Goal: Information Seeking & Learning: Learn about a topic

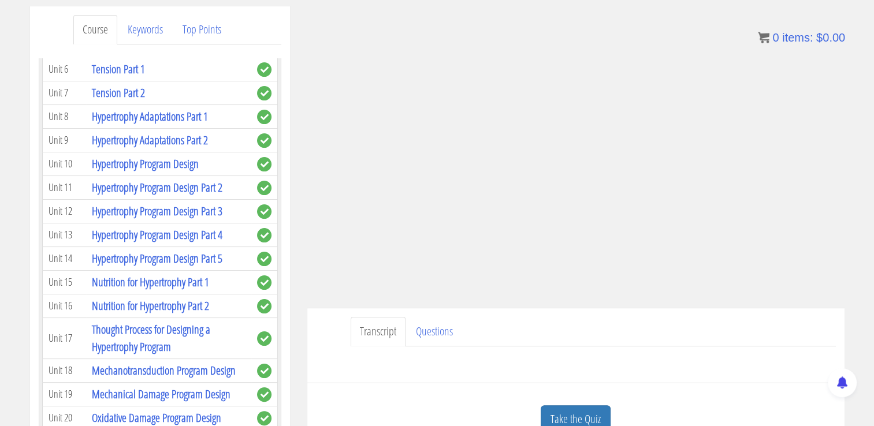
scroll to position [1716, 0]
click at [499, 359] on div "Have a question on this unit? Please submit it here: Name * First Last Email * *" at bounding box center [576, 360] width 520 height 28
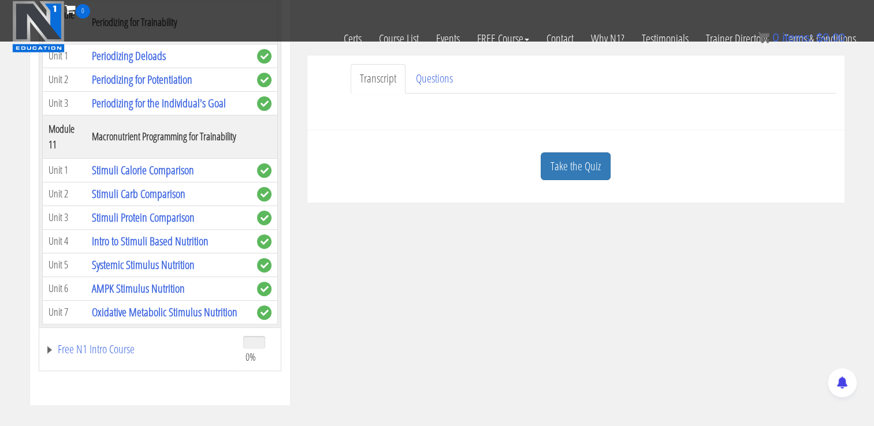
scroll to position [327, 0]
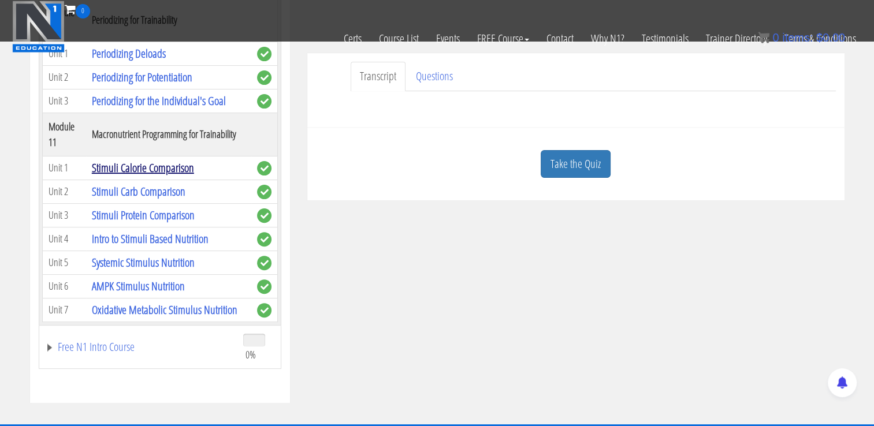
click at [170, 160] on link "Stimuli Calorie Comparison" at bounding box center [143, 168] width 102 height 16
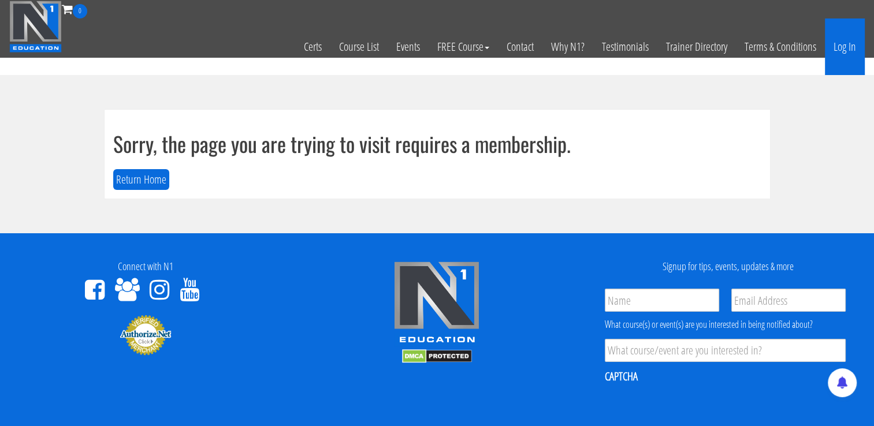
click at [842, 54] on link "Log In" at bounding box center [844, 46] width 40 height 57
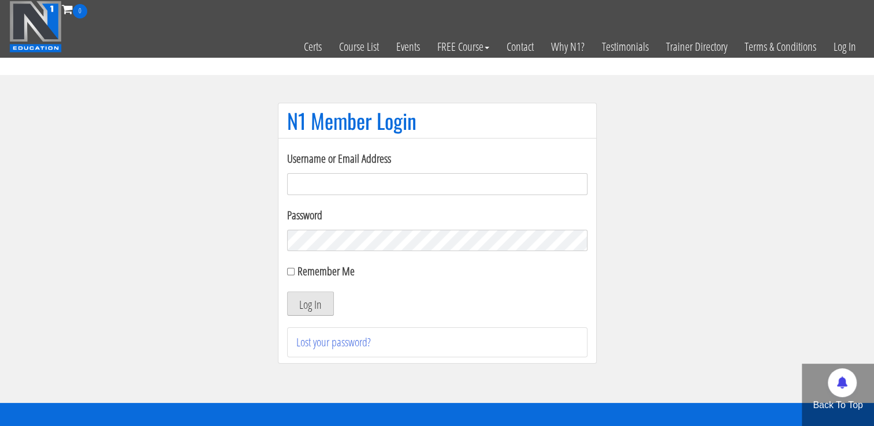
type input "[EMAIL_ADDRESS][DOMAIN_NAME]"
click at [315, 309] on button "Log In" at bounding box center [310, 304] width 47 height 24
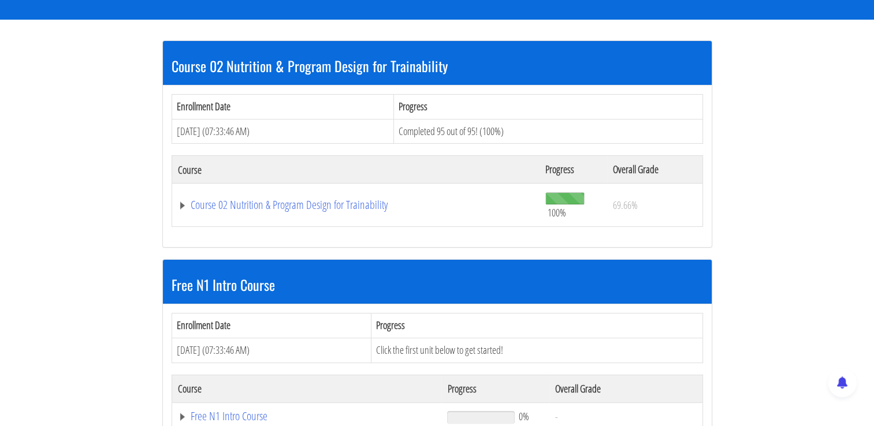
scroll to position [230, 0]
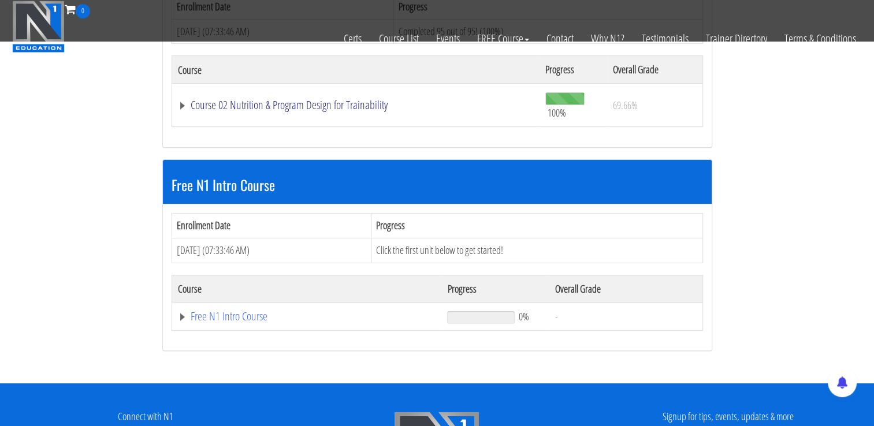
click at [370, 108] on link "Course 02 Nutrition & Program Design for Trainability" at bounding box center [356, 105] width 356 height 12
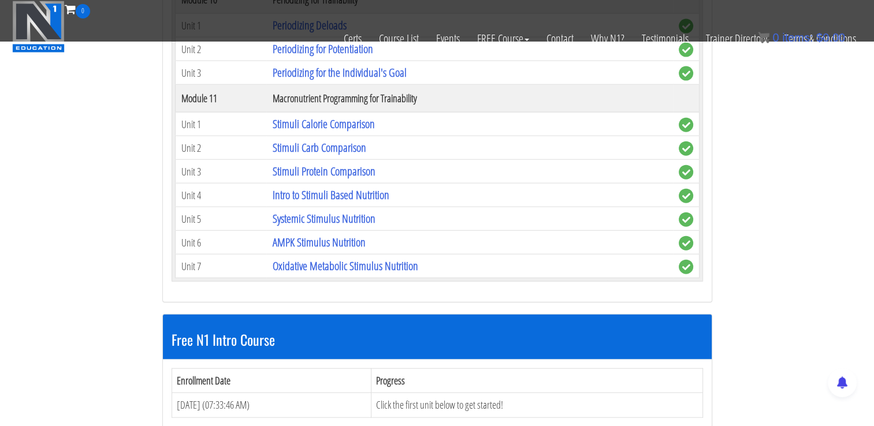
scroll to position [2634, 0]
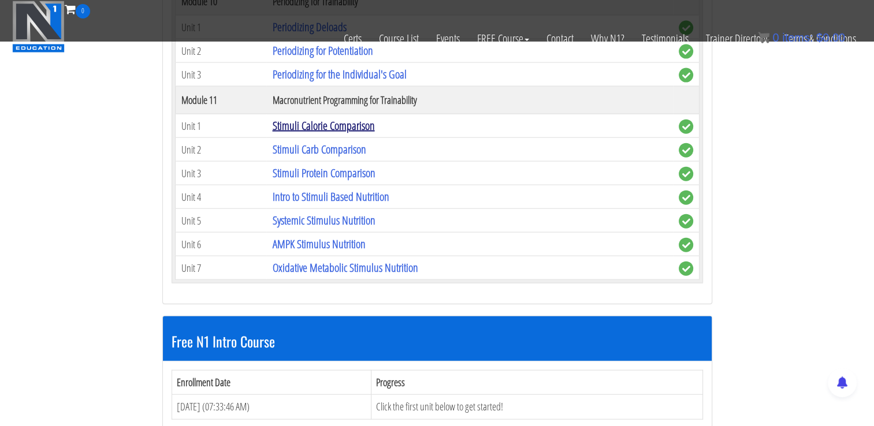
click at [350, 118] on link "Stimuli Calorie Comparison" at bounding box center [323, 126] width 102 height 16
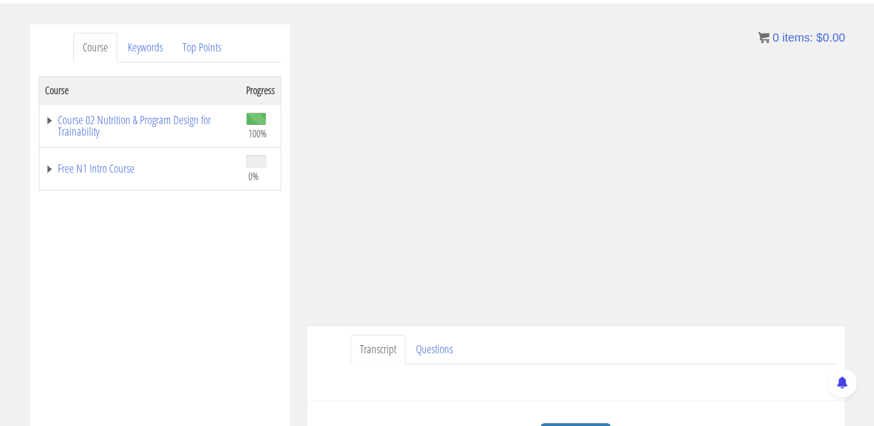
scroll to position [441, 0]
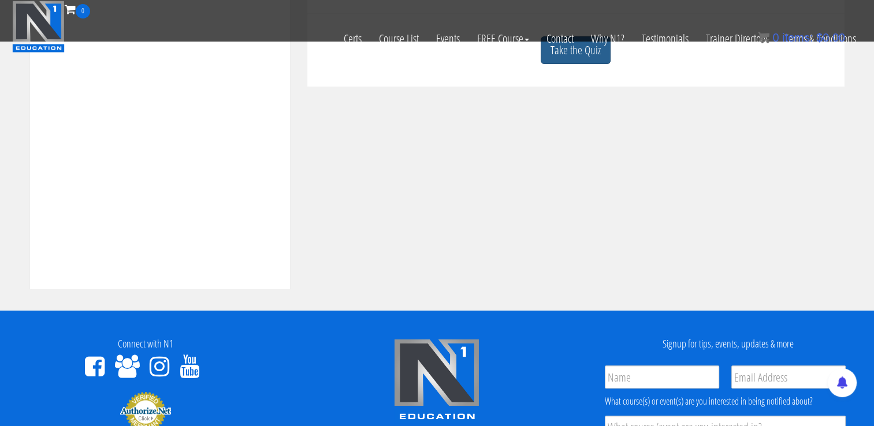
click at [598, 59] on link "Take the Quiz" at bounding box center [575, 50] width 70 height 28
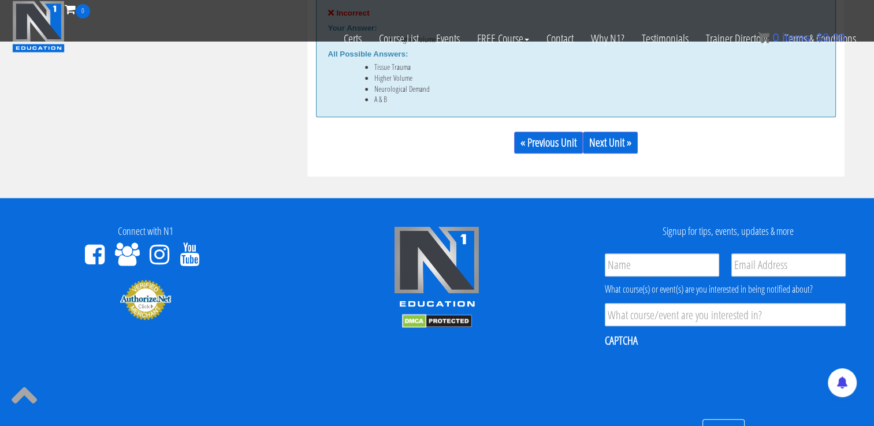
scroll to position [793, 0]
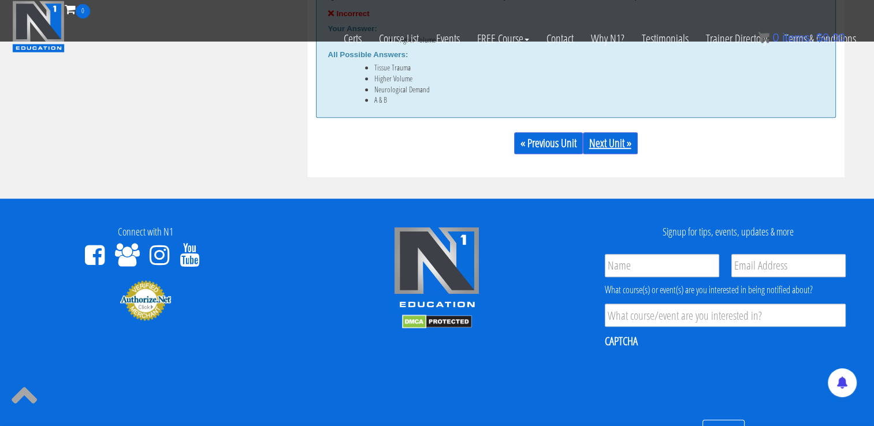
click at [618, 145] on link "Next Unit »" at bounding box center [610, 143] width 55 height 22
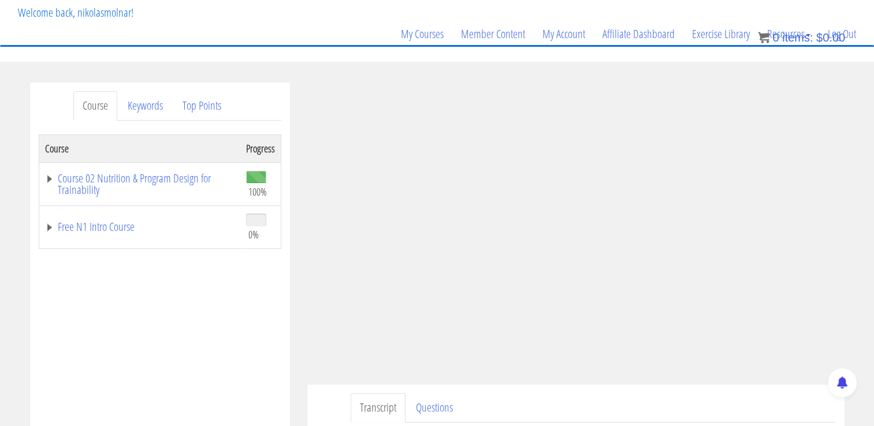
scroll to position [388, 0]
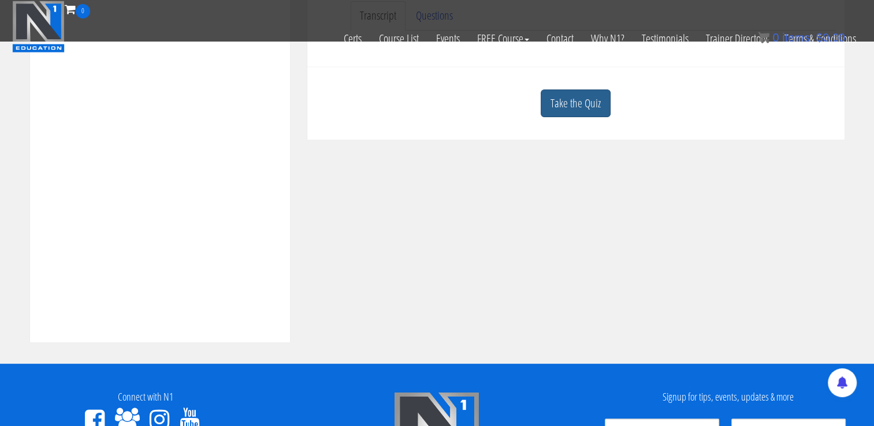
click at [587, 114] on link "Take the Quiz" at bounding box center [575, 103] width 70 height 28
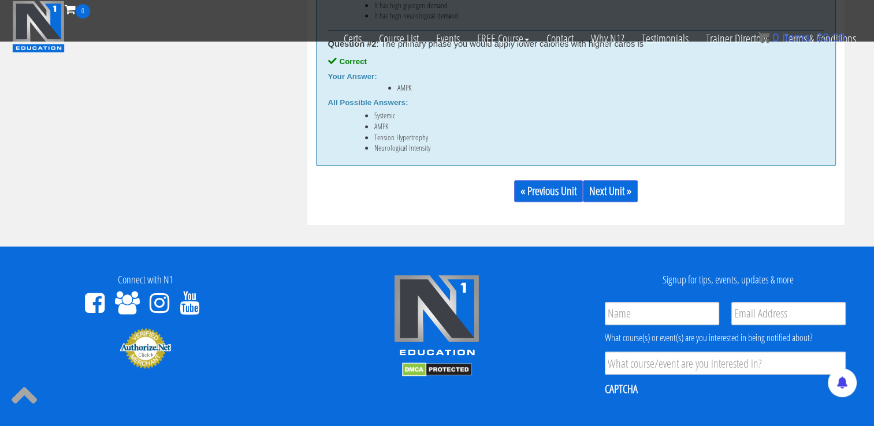
scroll to position [817, 0]
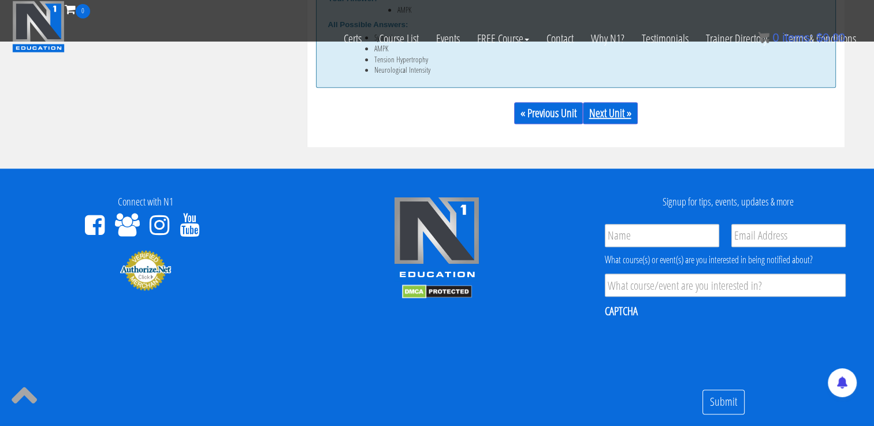
click at [617, 105] on link "Next Unit »" at bounding box center [610, 113] width 55 height 22
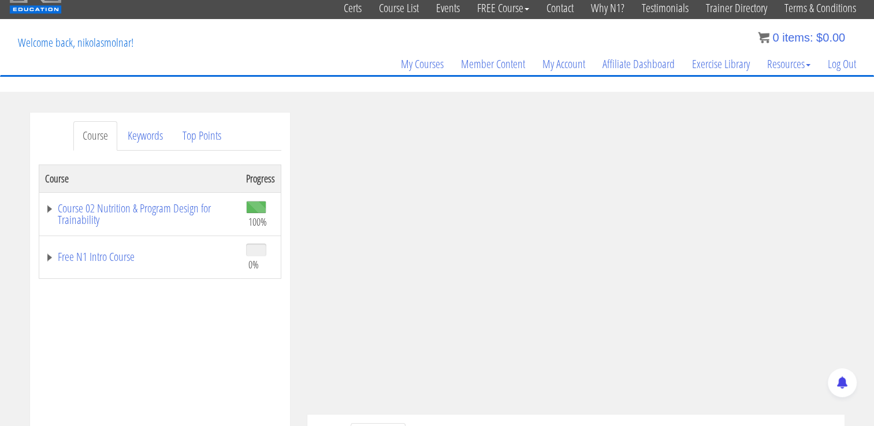
scroll to position [73, 0]
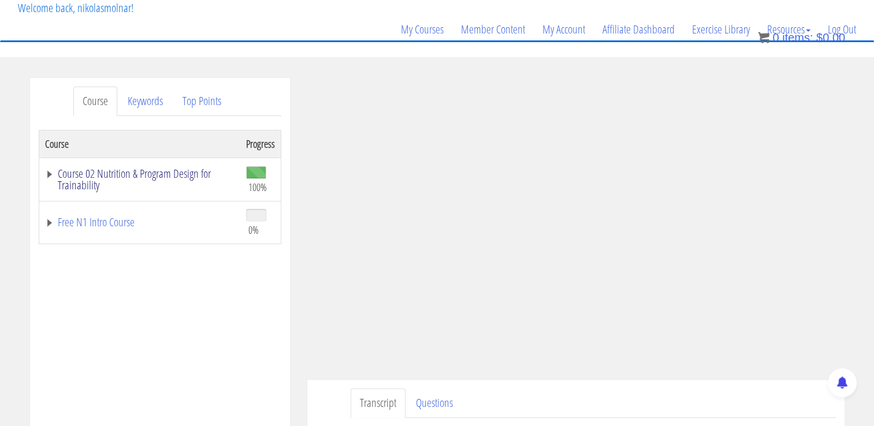
click at [149, 169] on link "Course 02 Nutrition & Program Design for Trainability" at bounding box center [139, 179] width 189 height 23
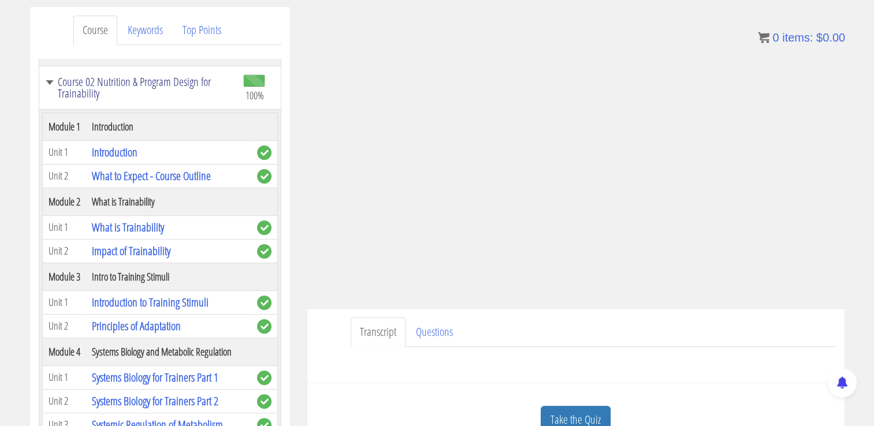
scroll to position [21, 0]
click at [138, 235] on link "What is Trainability" at bounding box center [128, 227] width 72 height 16
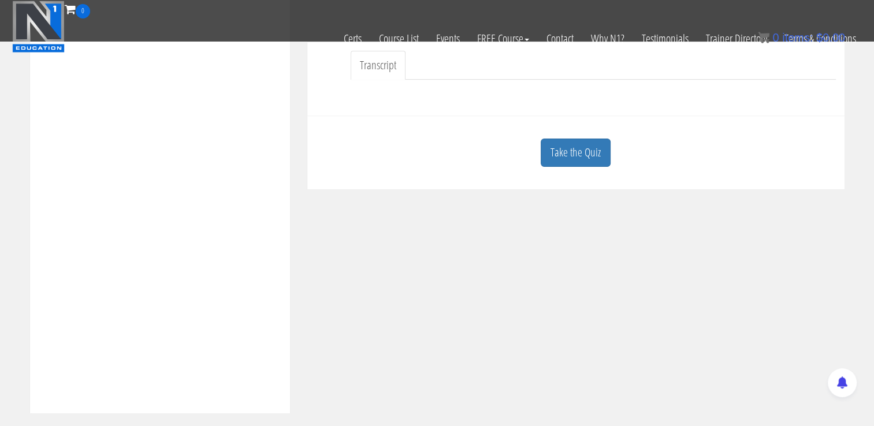
scroll to position [344, 0]
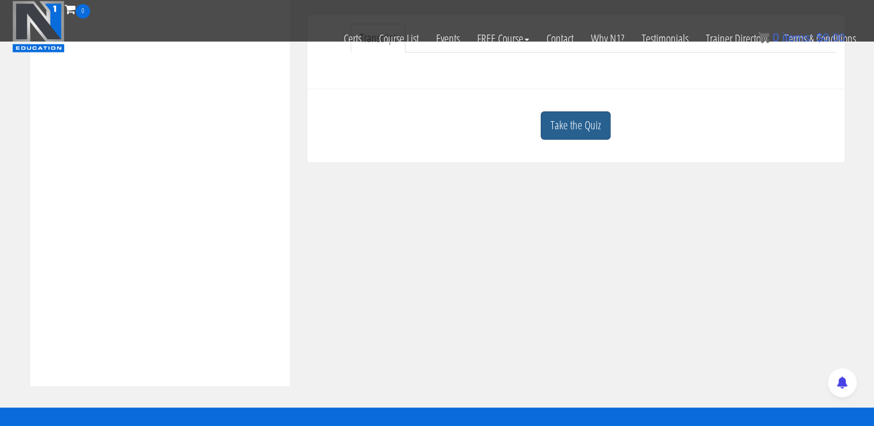
click at [591, 131] on link "Take the Quiz" at bounding box center [575, 125] width 70 height 28
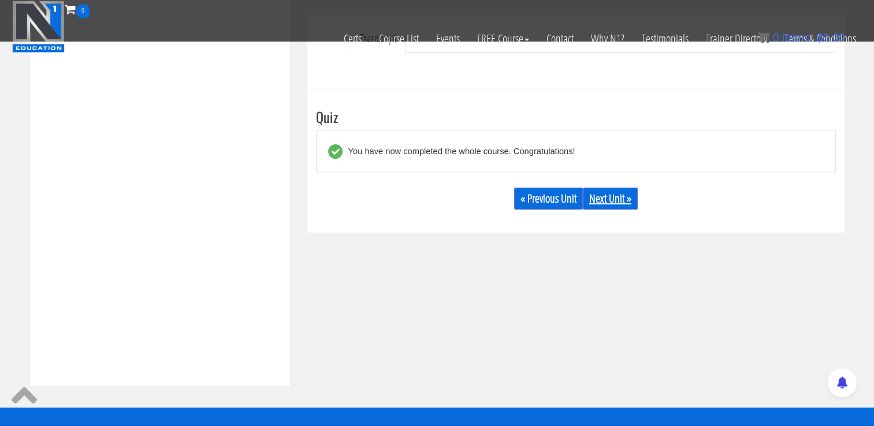
click at [599, 198] on link "Next Unit »" at bounding box center [610, 199] width 55 height 22
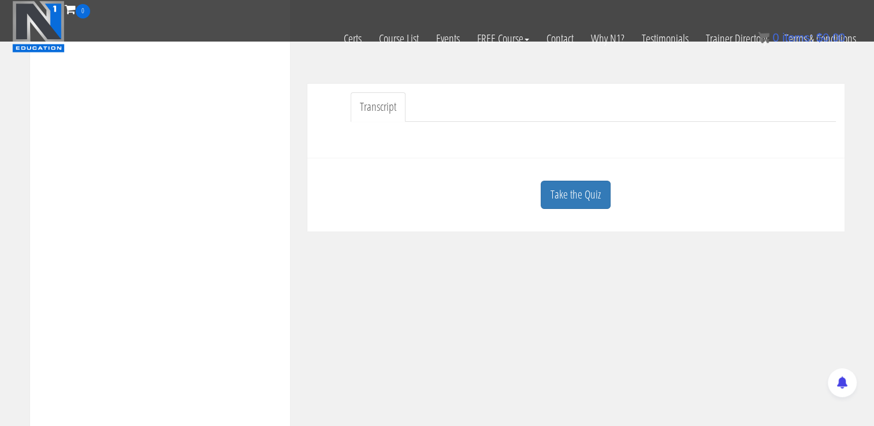
scroll to position [354, 0]
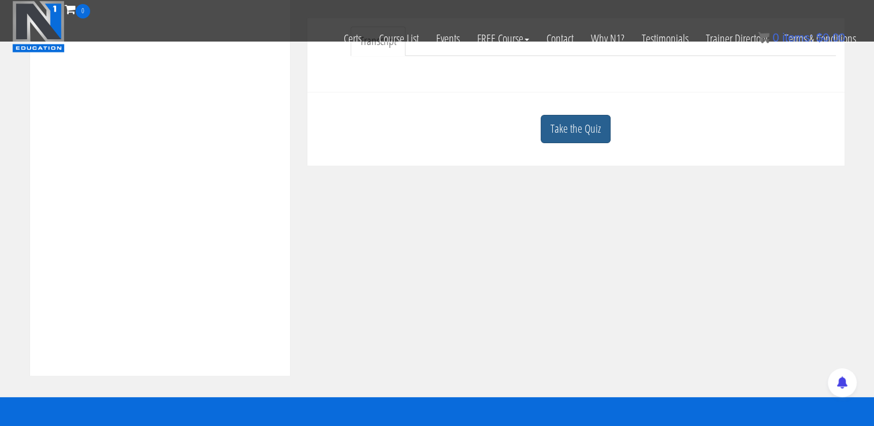
click at [567, 121] on link "Take the Quiz" at bounding box center [575, 129] width 70 height 28
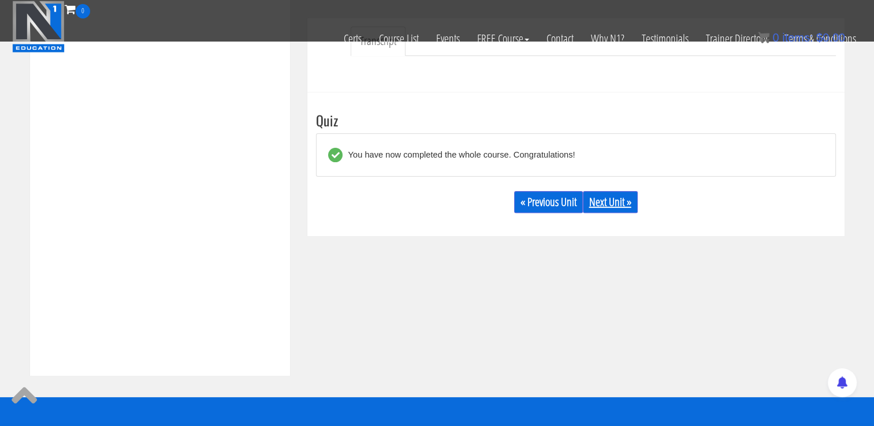
click at [605, 200] on link "Next Unit »" at bounding box center [610, 202] width 55 height 22
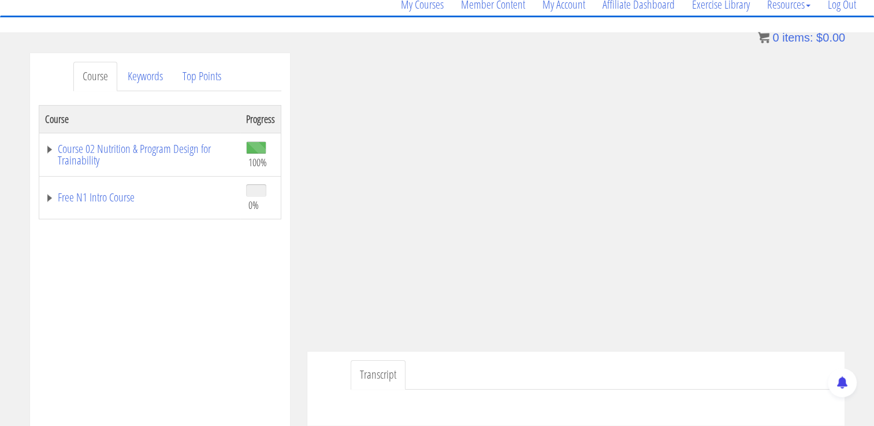
scroll to position [90, 0]
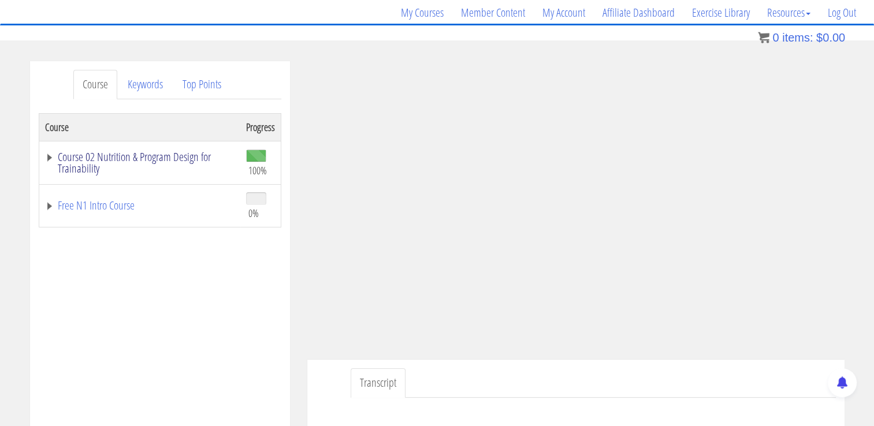
click at [124, 157] on link "Course 02 Nutrition & Program Design for Trainability" at bounding box center [139, 162] width 189 height 23
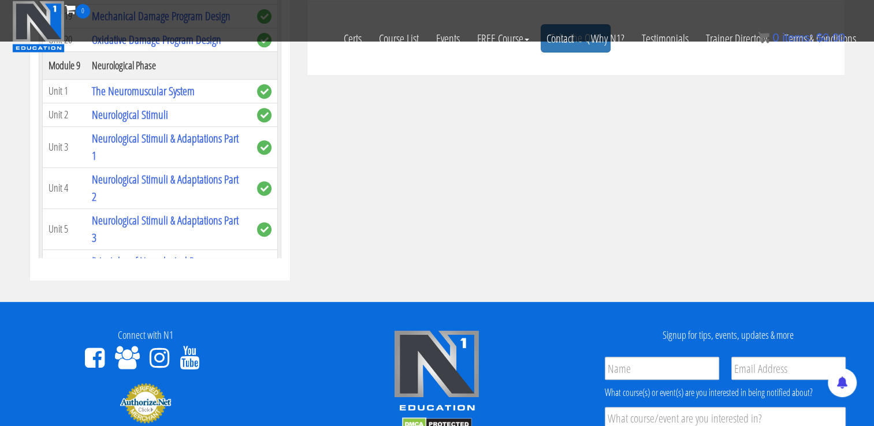
scroll to position [261, 0]
